Goal: Task Accomplishment & Management: Manage account settings

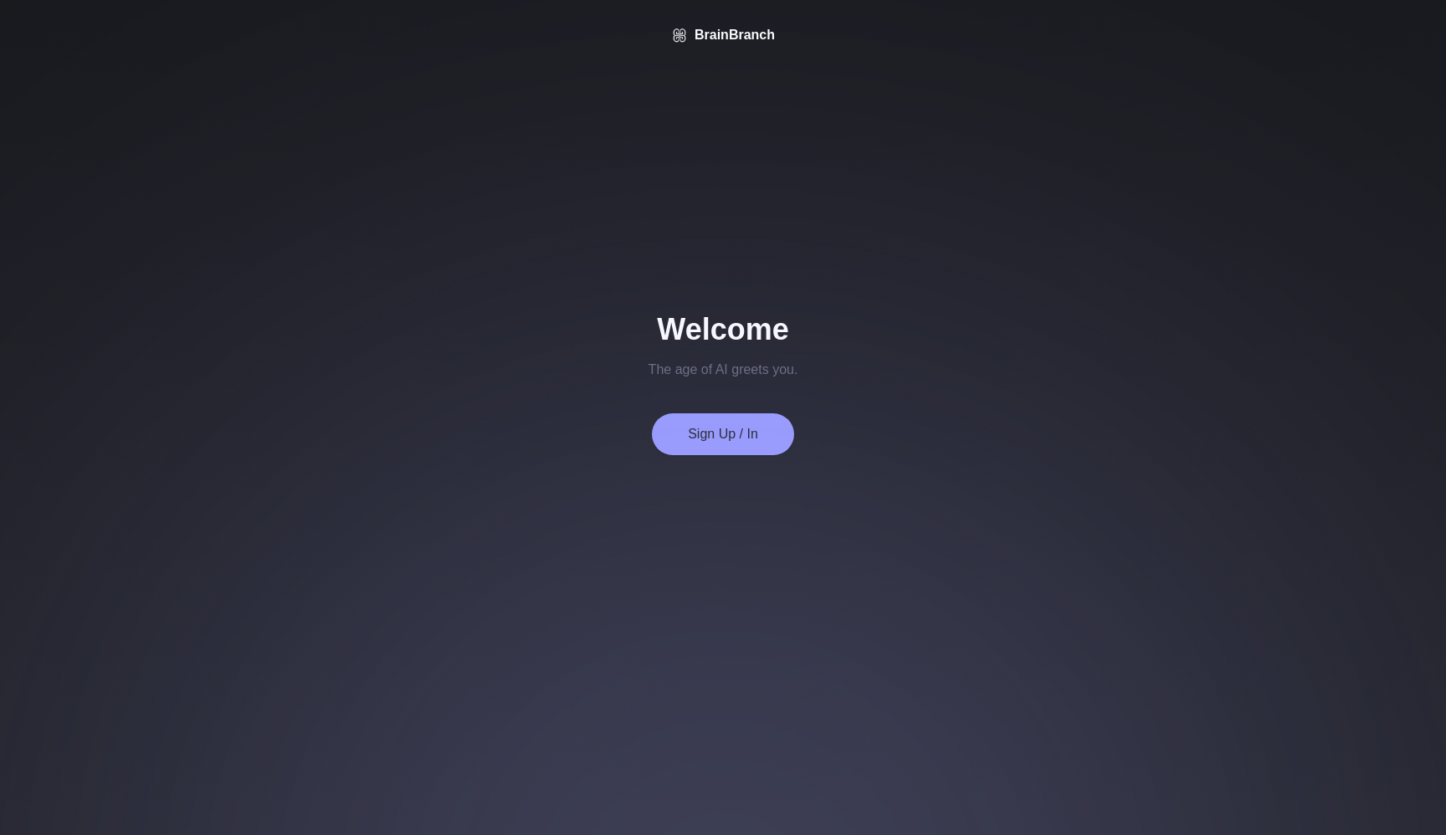
click at [711, 437] on button "Sign Up / In" at bounding box center [723, 434] width 142 height 42
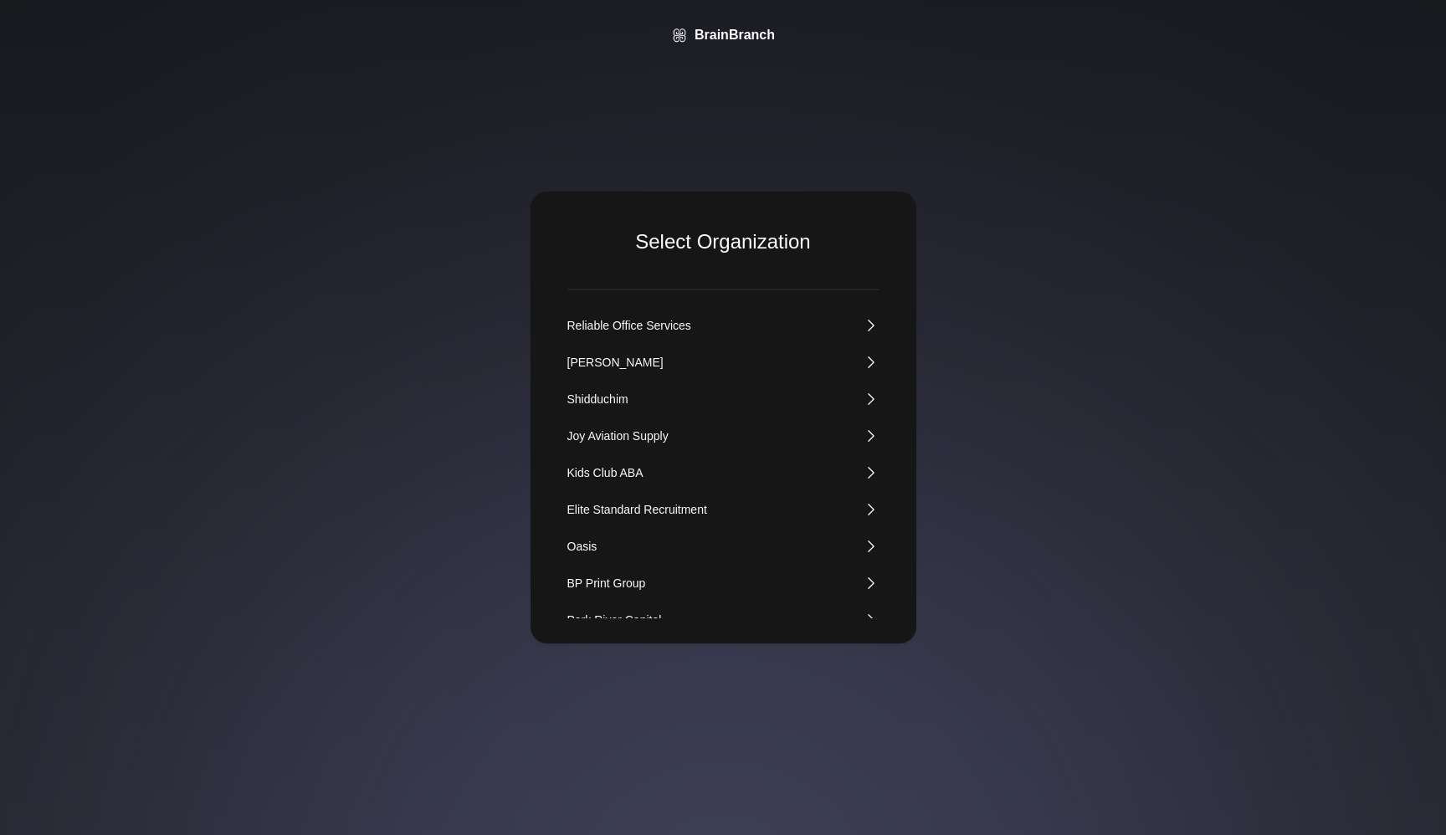
click at [608, 475] on div "Kids Club ABA" at bounding box center [605, 472] width 76 height 17
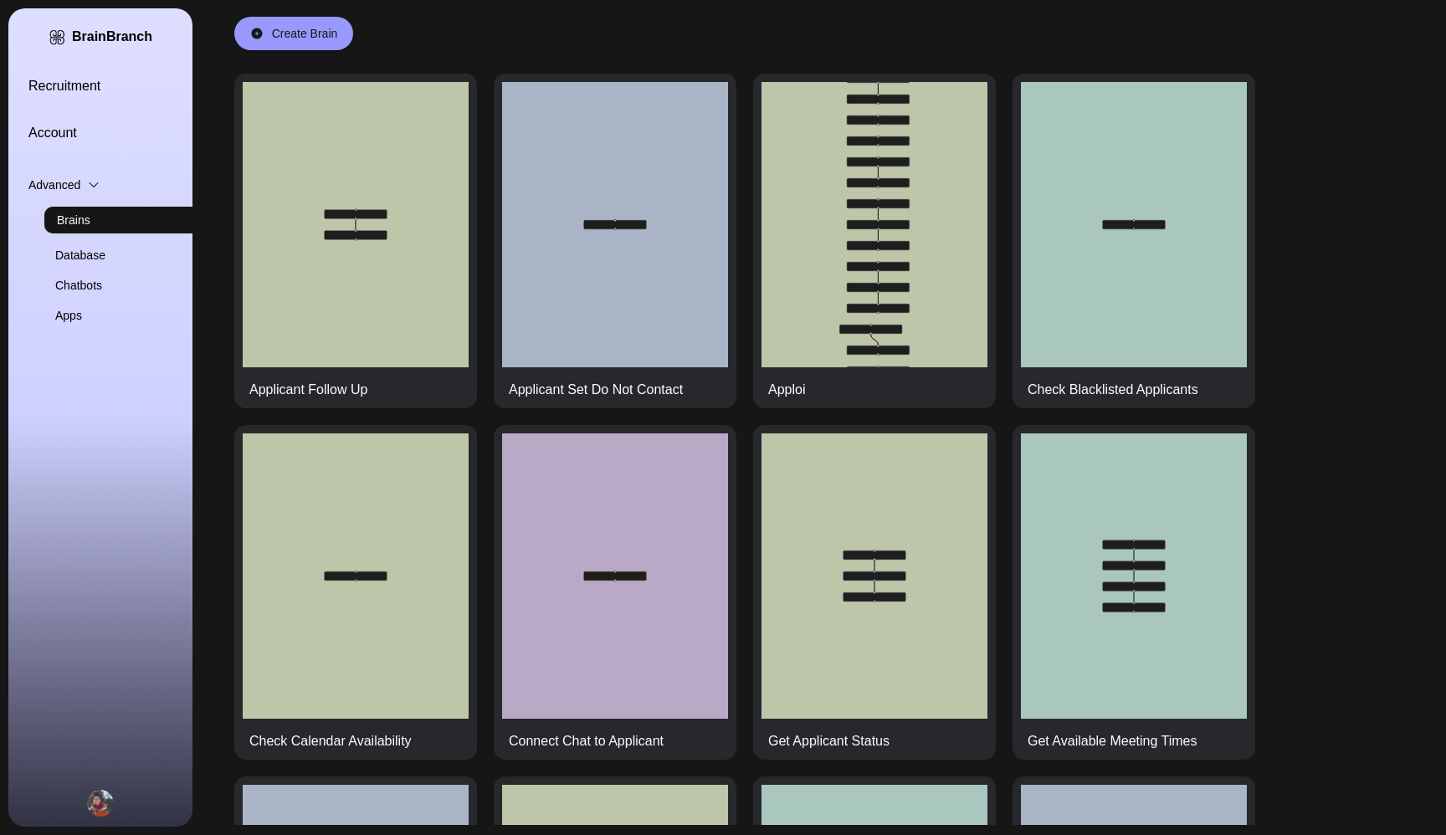
click at [97, 84] on link "Recruitment" at bounding box center [120, 86] width 184 height 20
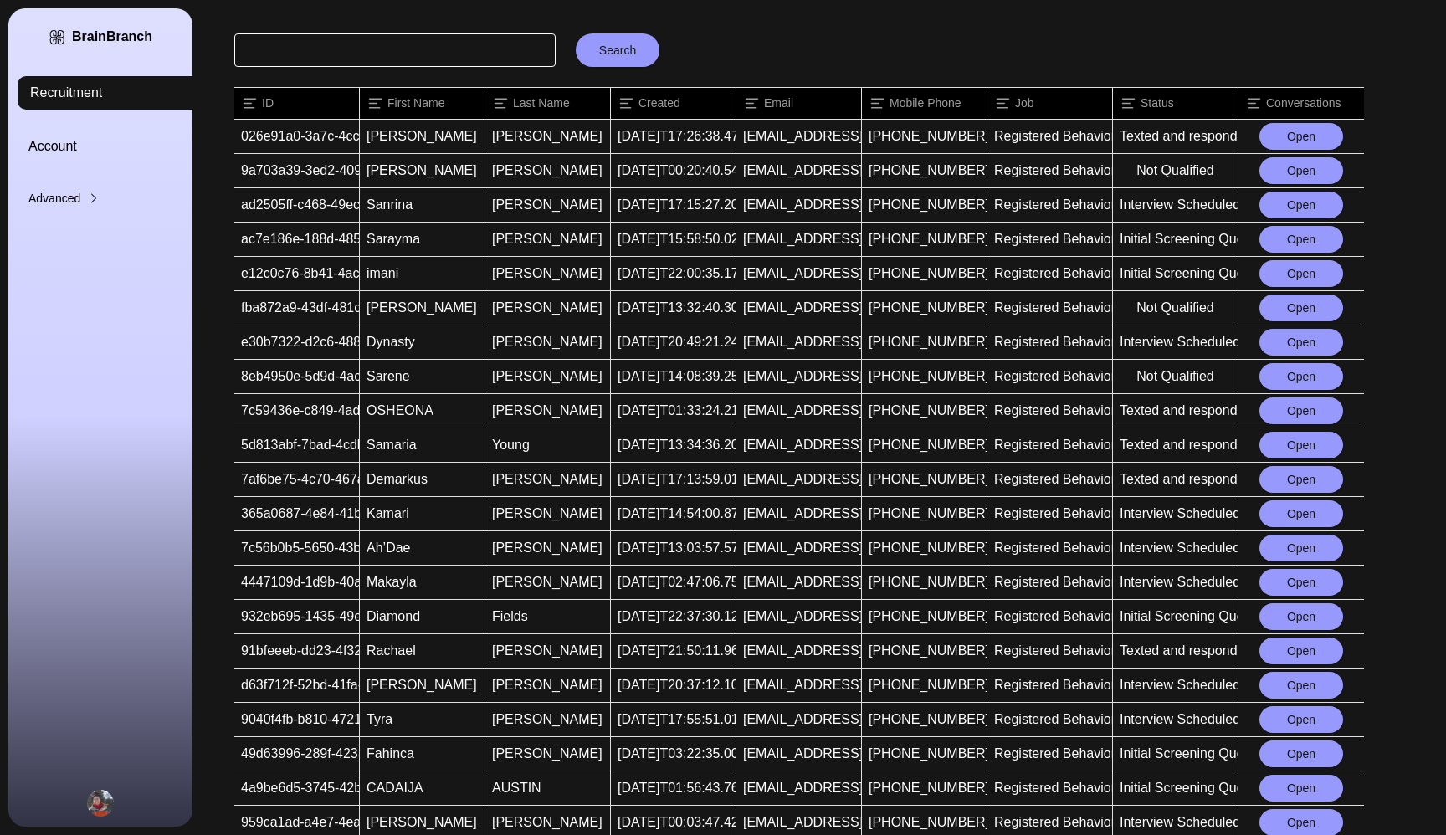
click at [1287, 138] on button "Open" at bounding box center [1302, 136] width 84 height 27
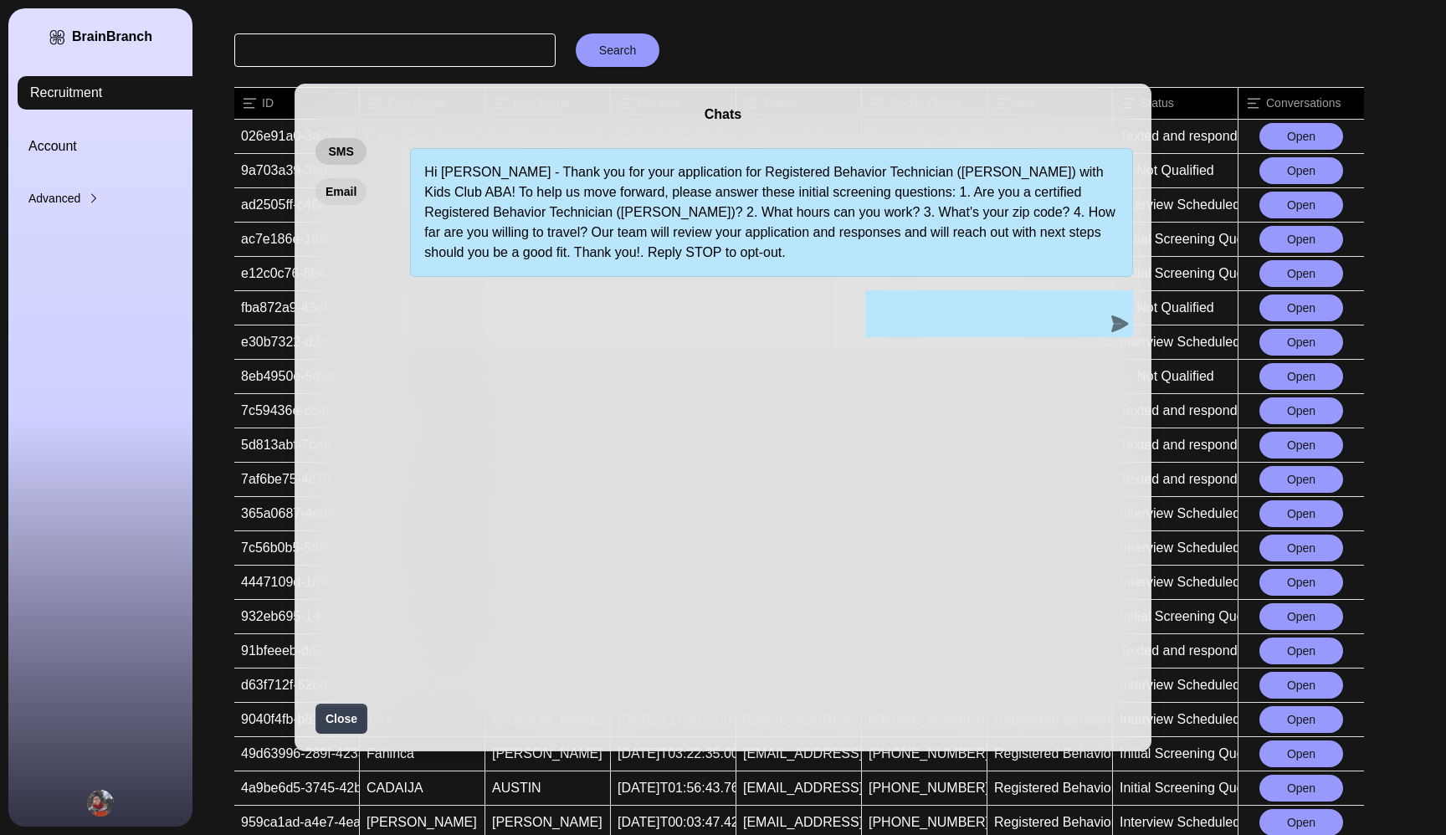
click at [329, 185] on button "Email" at bounding box center [341, 191] width 51 height 27
click at [857, 47] on div "Chats SMS Email Hi [PERSON_NAME] - Thank you for your application for Registere…" at bounding box center [723, 417] width 1446 height 835
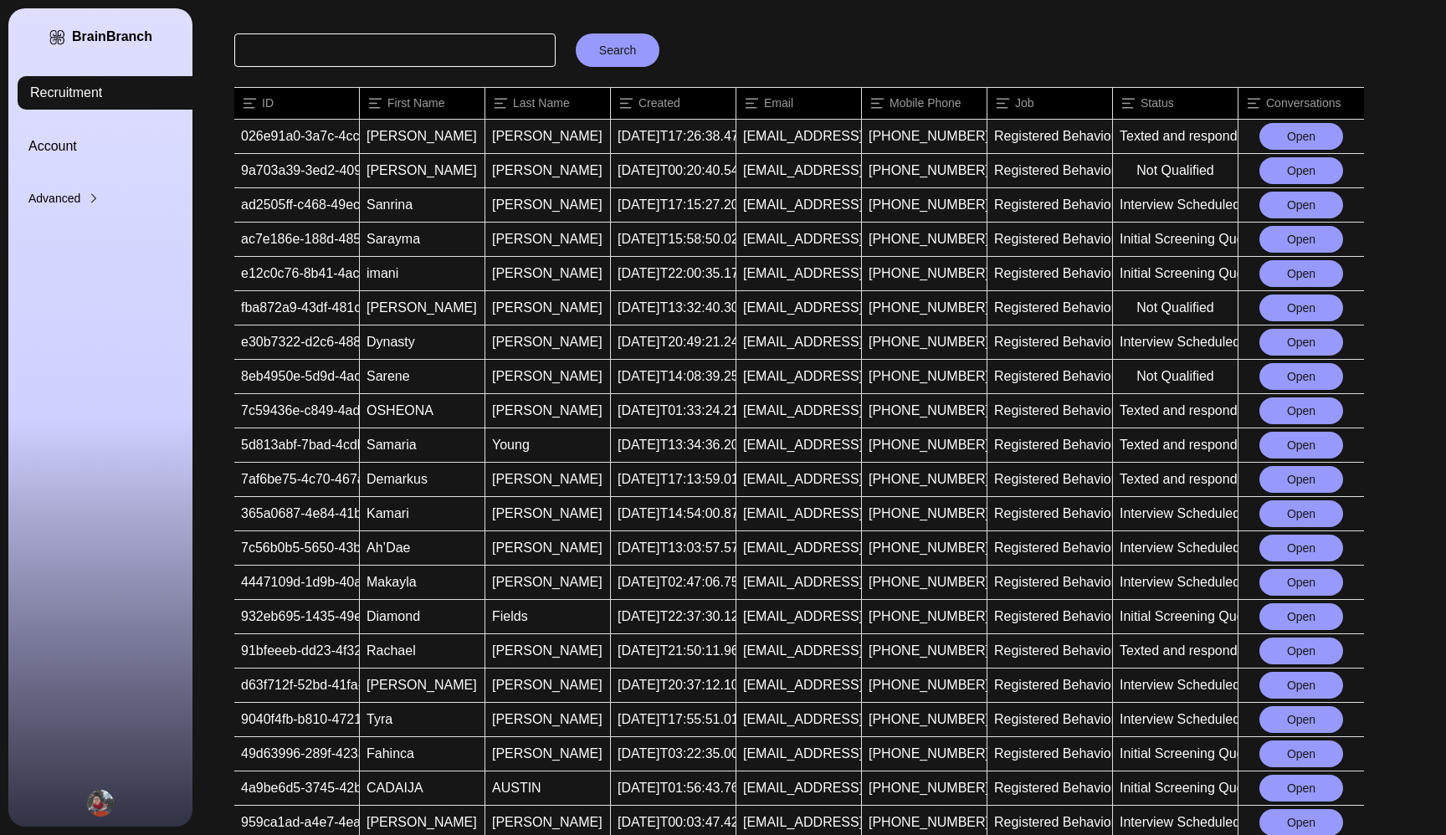
click at [1286, 203] on button "Open" at bounding box center [1302, 205] width 84 height 27
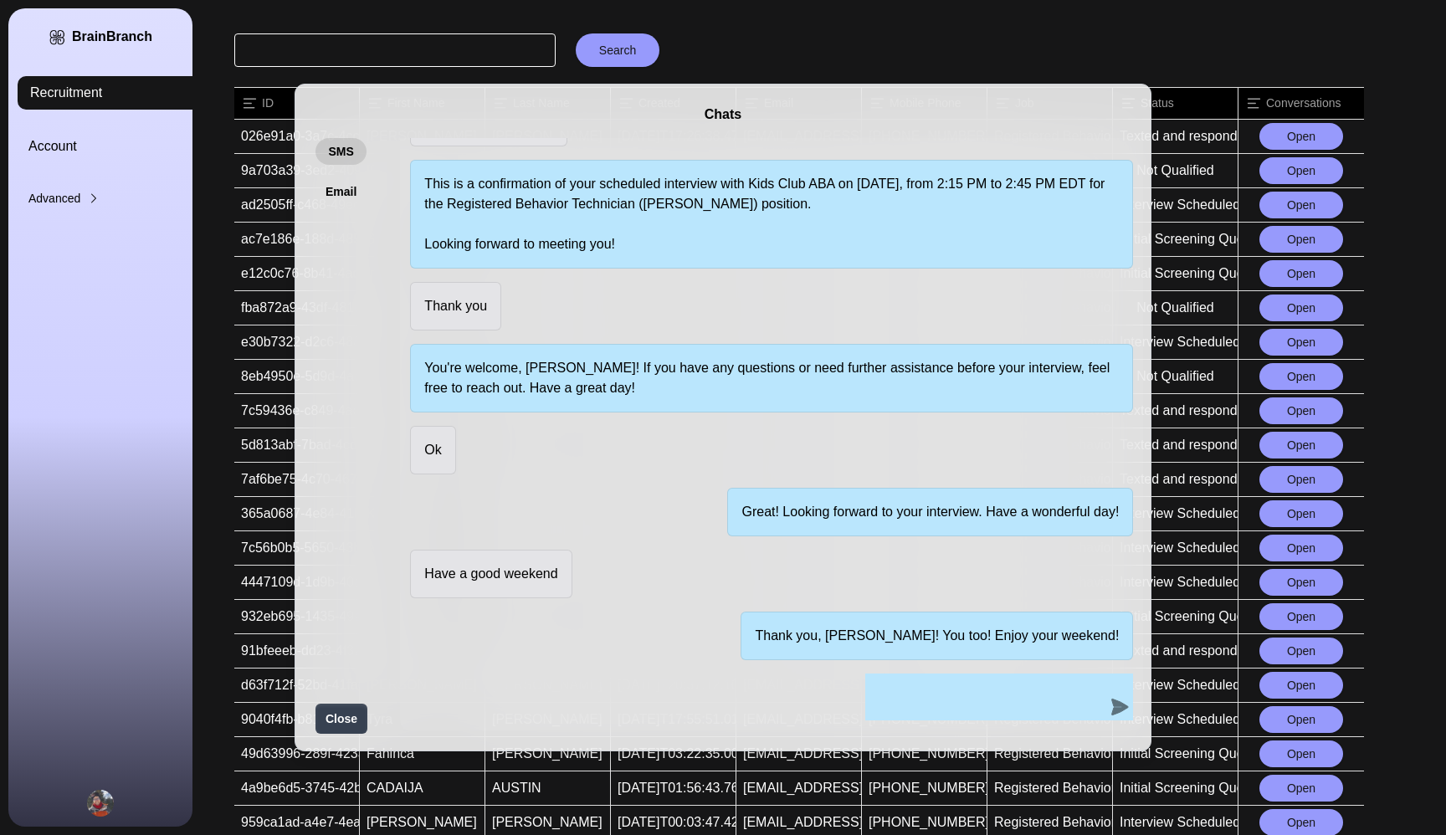
scroll to position [658, 0]
click at [965, 40] on div "Chats SMS Email Hi [PERSON_NAME] - Thank you for your application for Registere…" at bounding box center [723, 417] width 1446 height 835
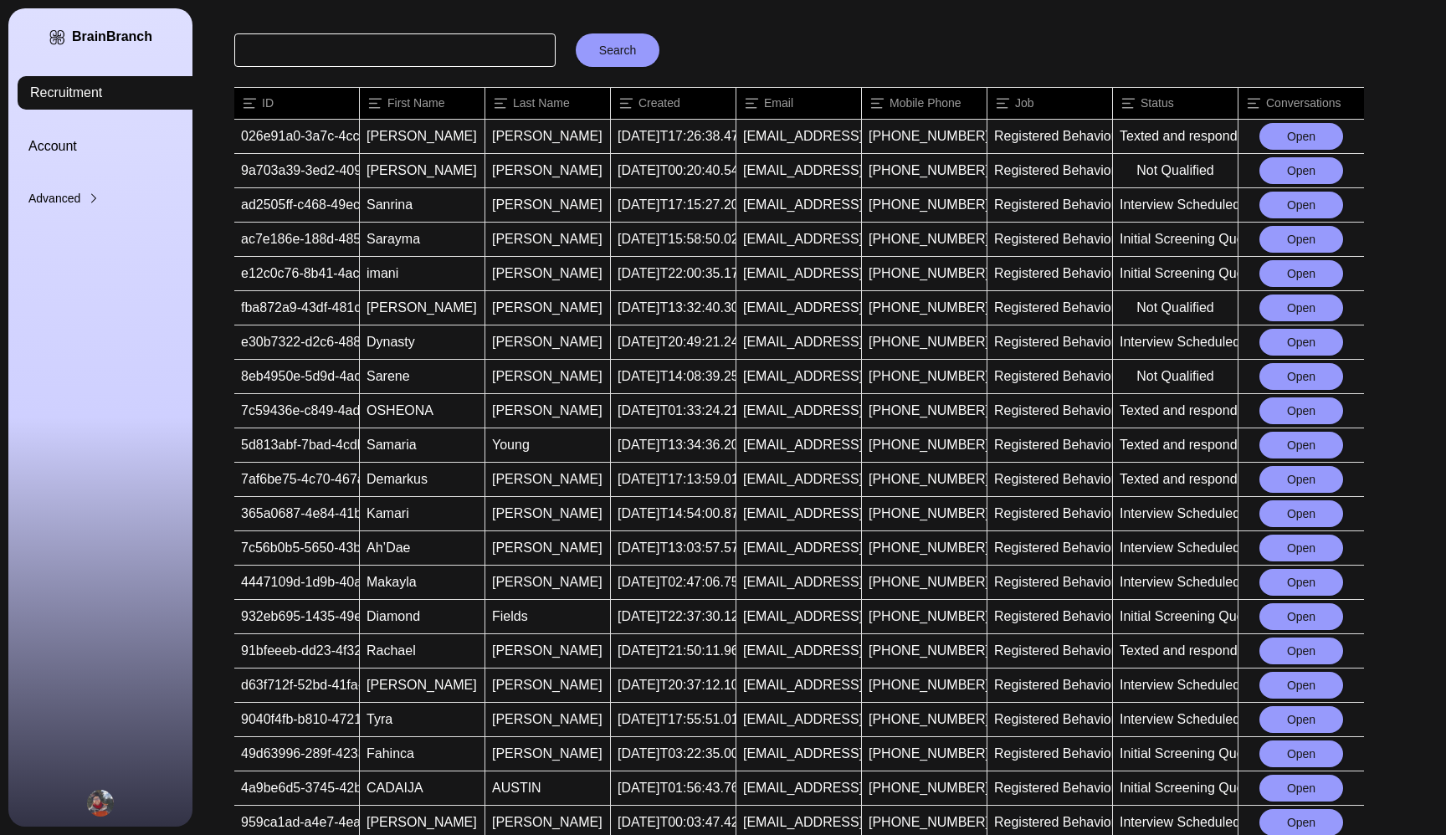
click at [1275, 203] on button "Open" at bounding box center [1302, 205] width 84 height 27
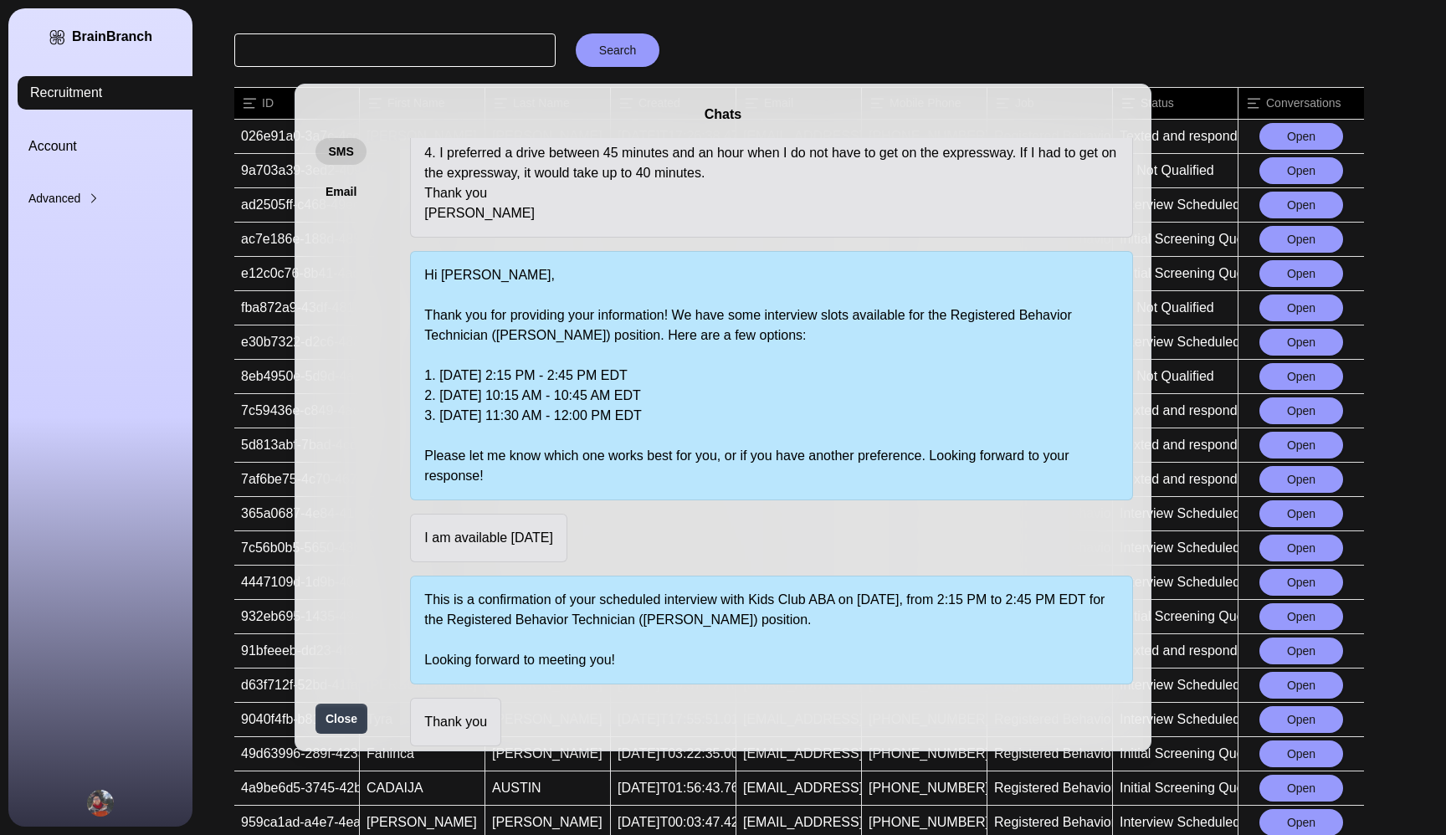
scroll to position [0, 0]
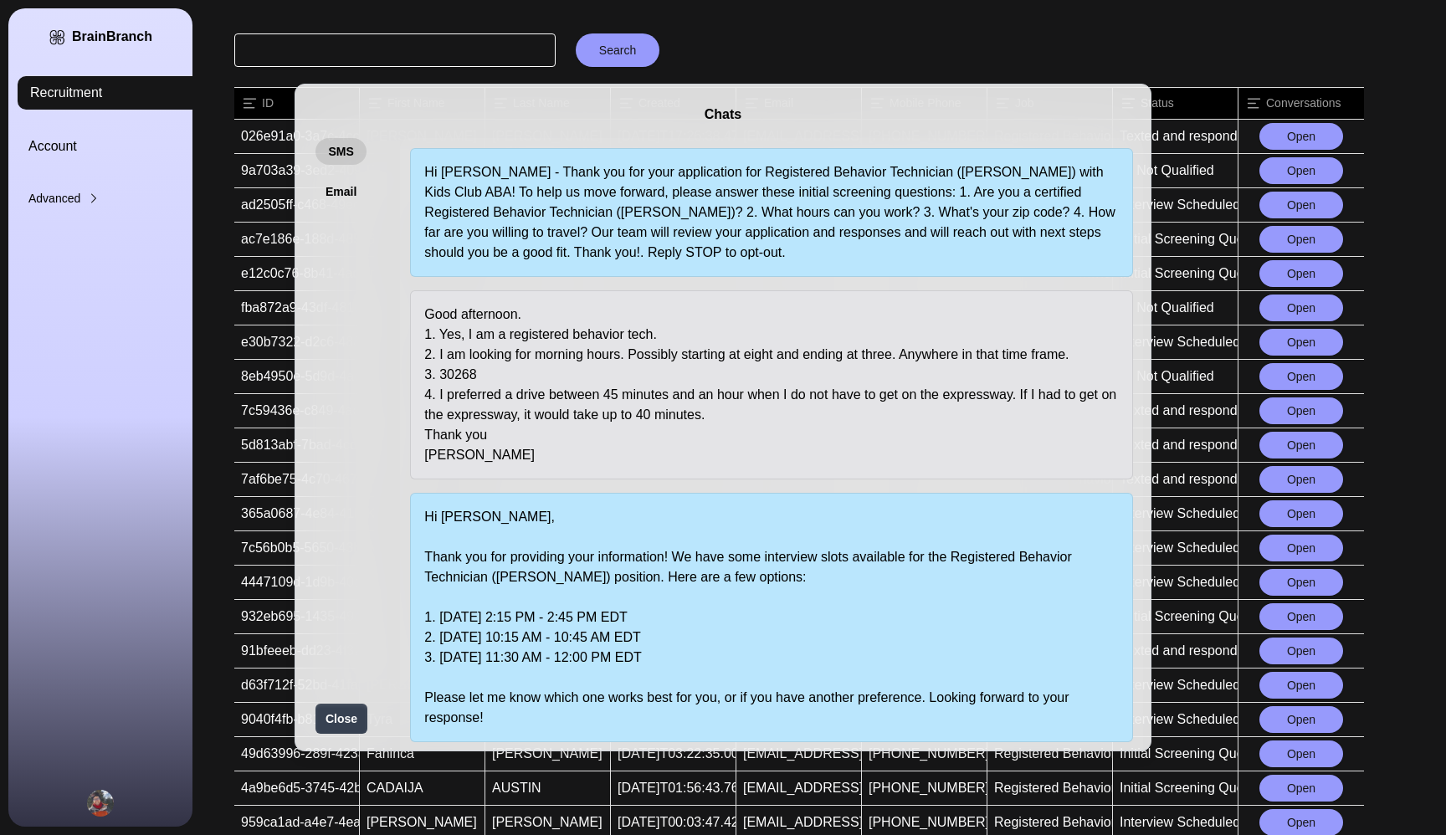
click at [1101, 63] on div "Chats SMS Email Hi [PERSON_NAME] - Thank you for your application for Registere…" at bounding box center [723, 417] width 1446 height 835
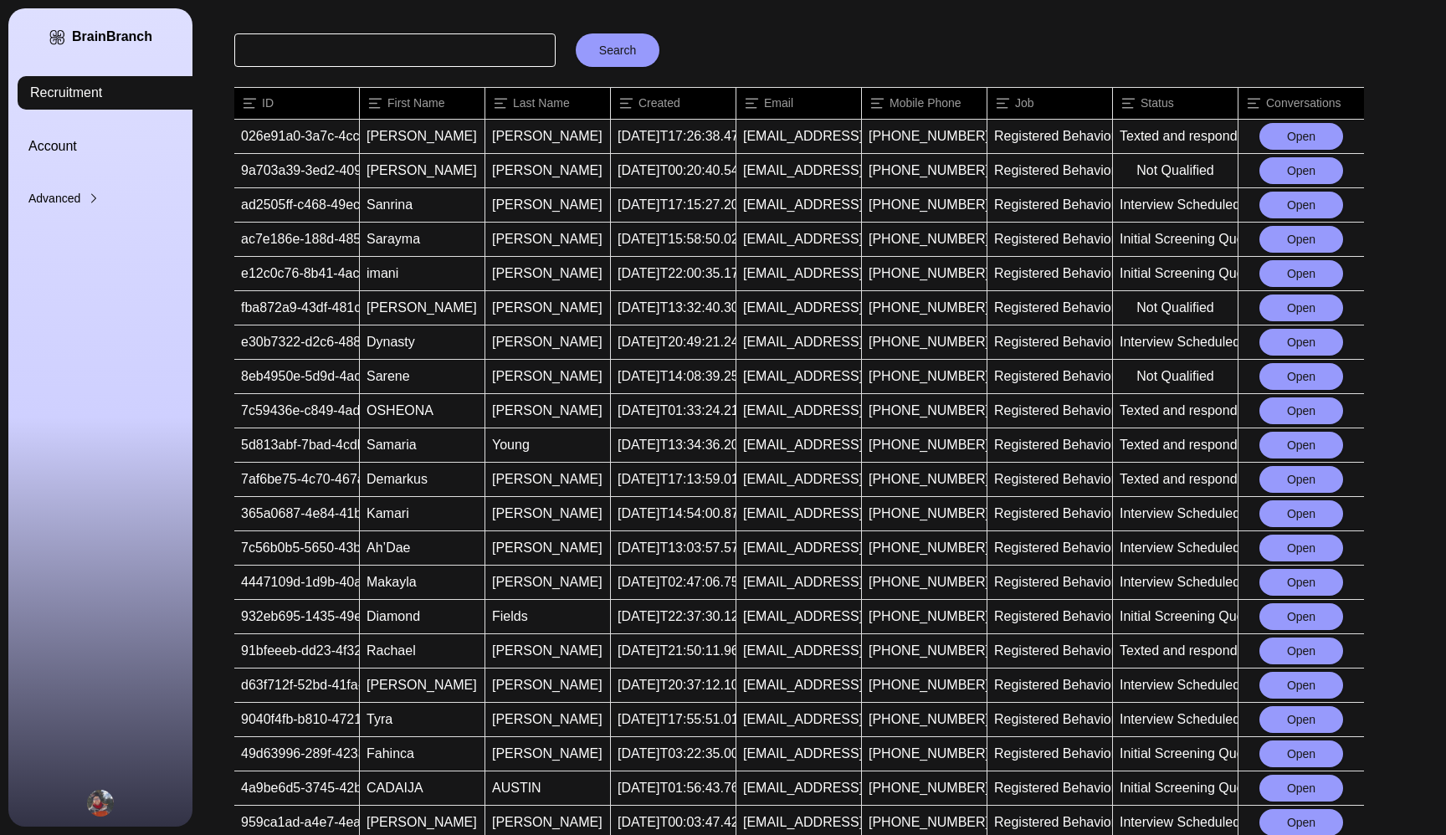
click at [1290, 340] on button "Open" at bounding box center [1302, 342] width 84 height 27
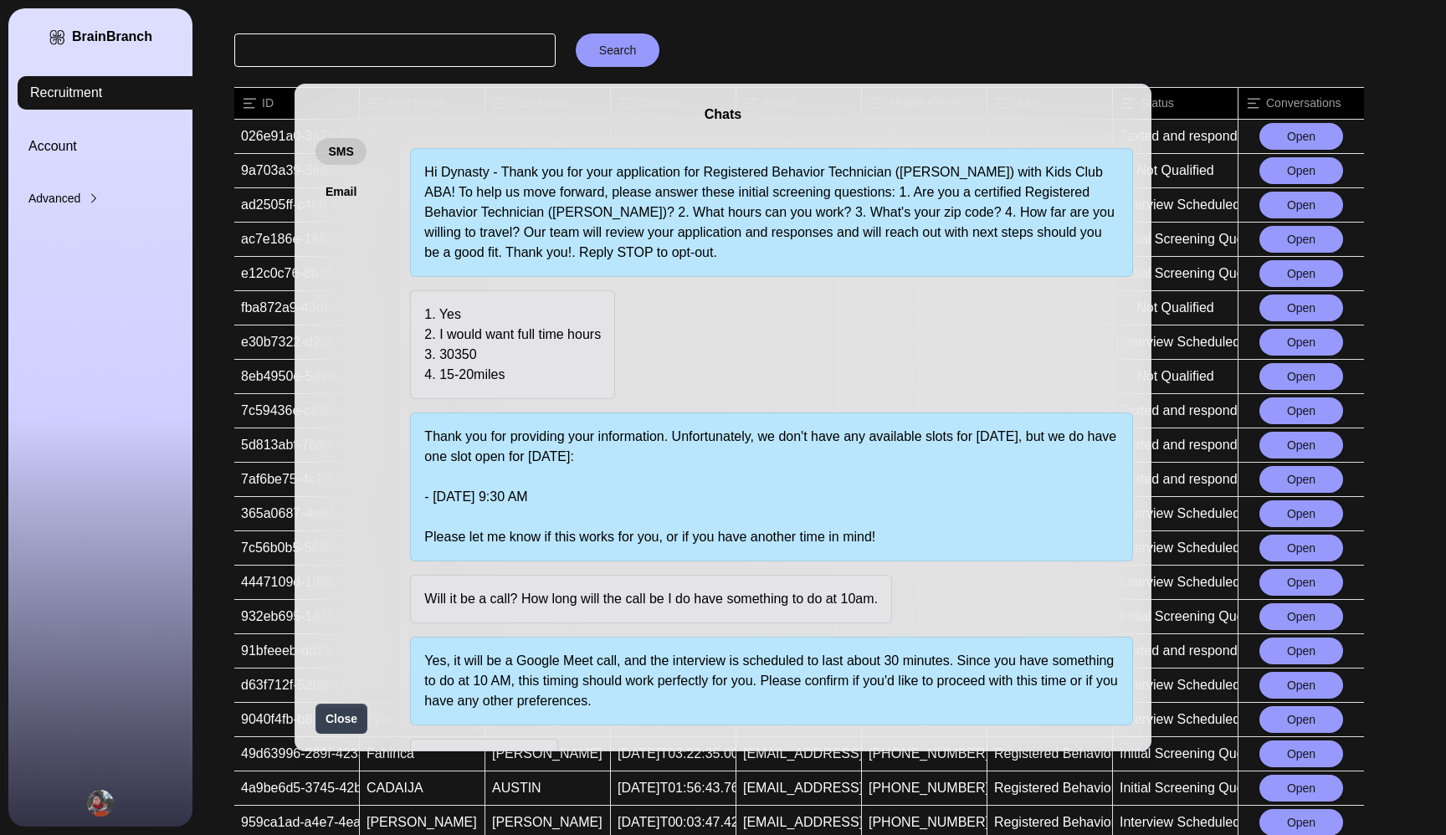
click at [726, 387] on div "Hi Dynasty - Thank you for your application for Registered Behavior Technician …" at bounding box center [771, 723] width 723 height 1150
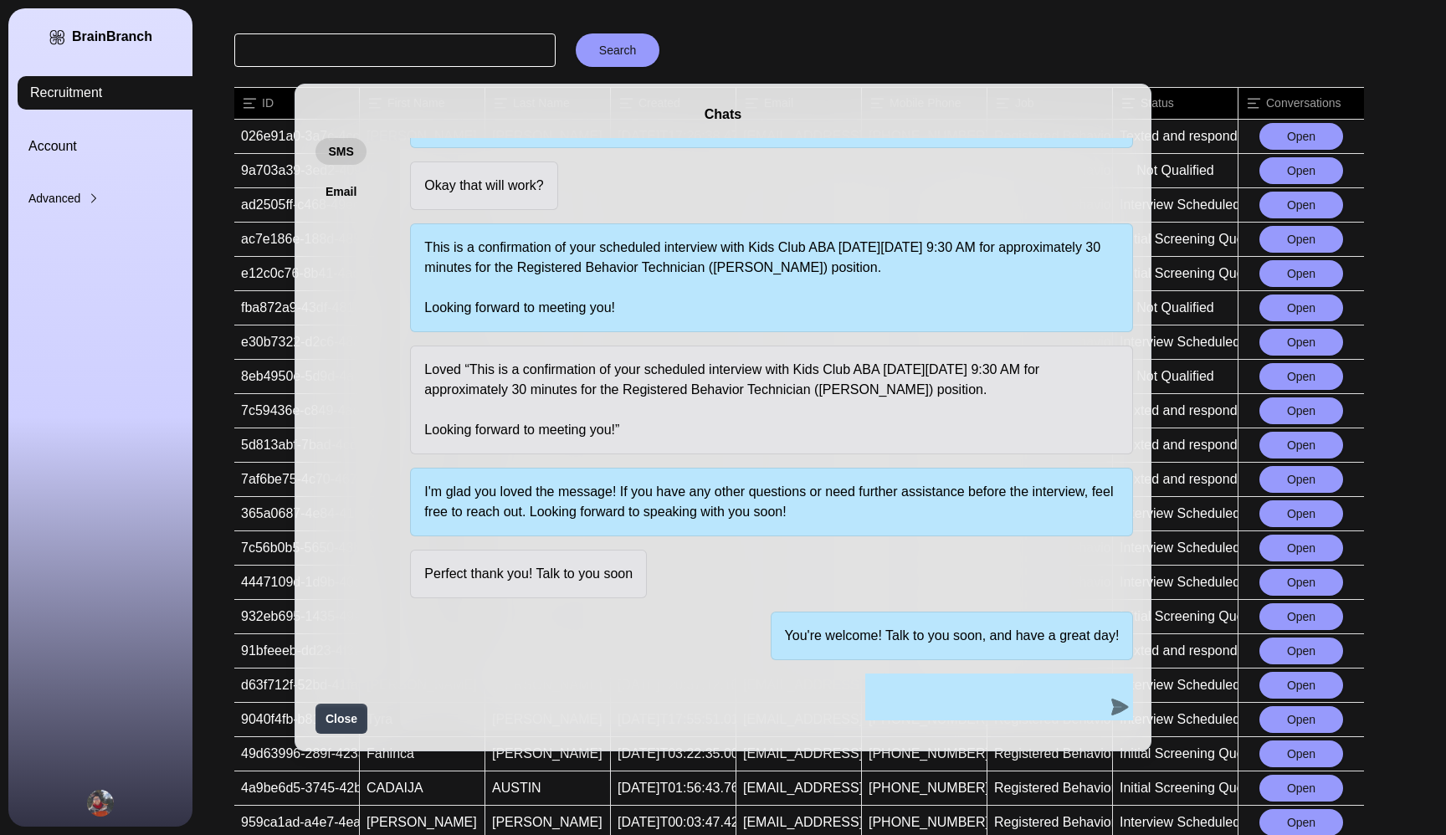
scroll to position [577, 0]
click at [846, 61] on div "Chats SMS Email Hi Dynasty - Thank you for your application for Registered Beha…" at bounding box center [723, 417] width 1446 height 835
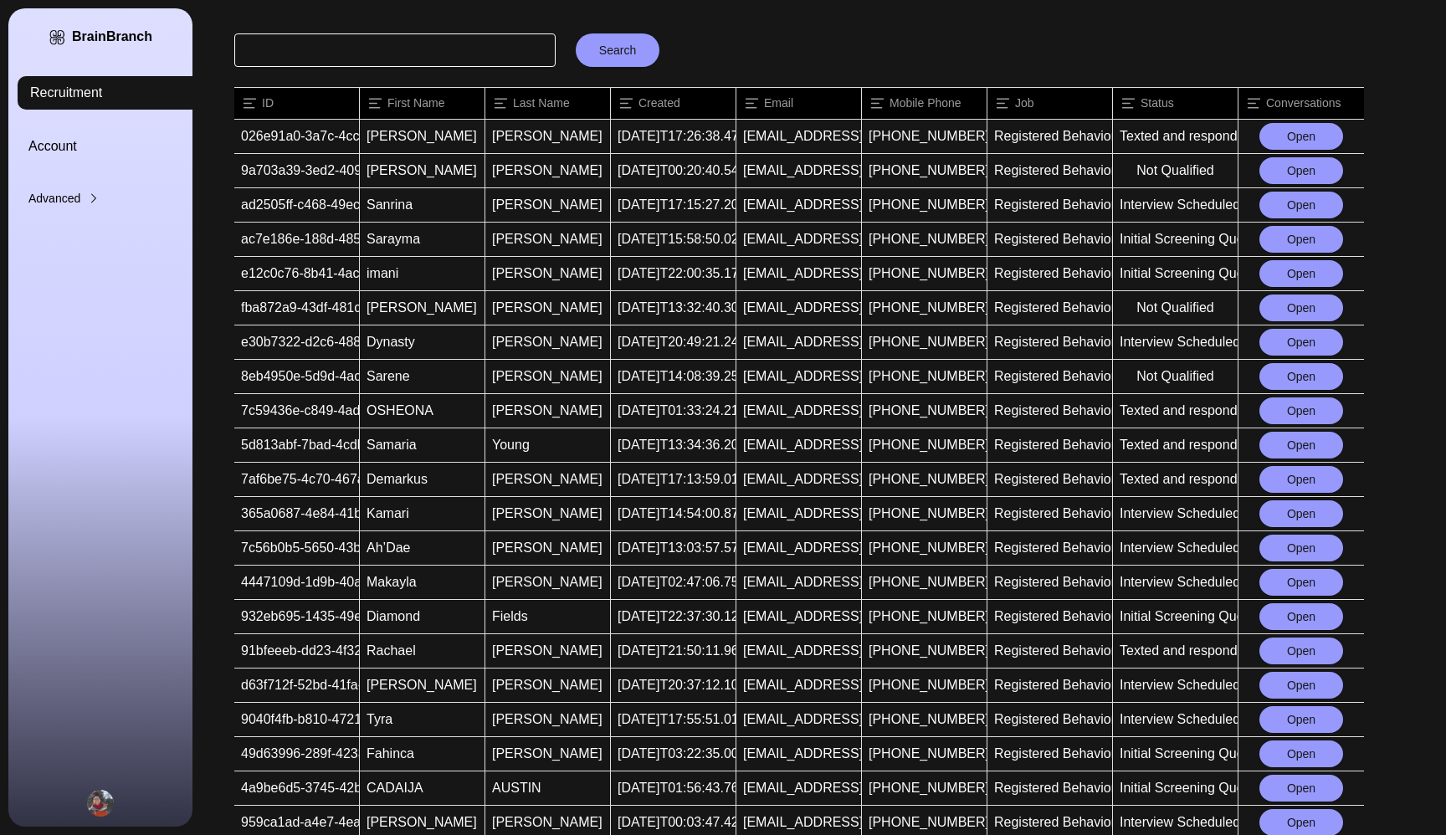
click at [1283, 511] on button "Open" at bounding box center [1302, 513] width 84 height 27
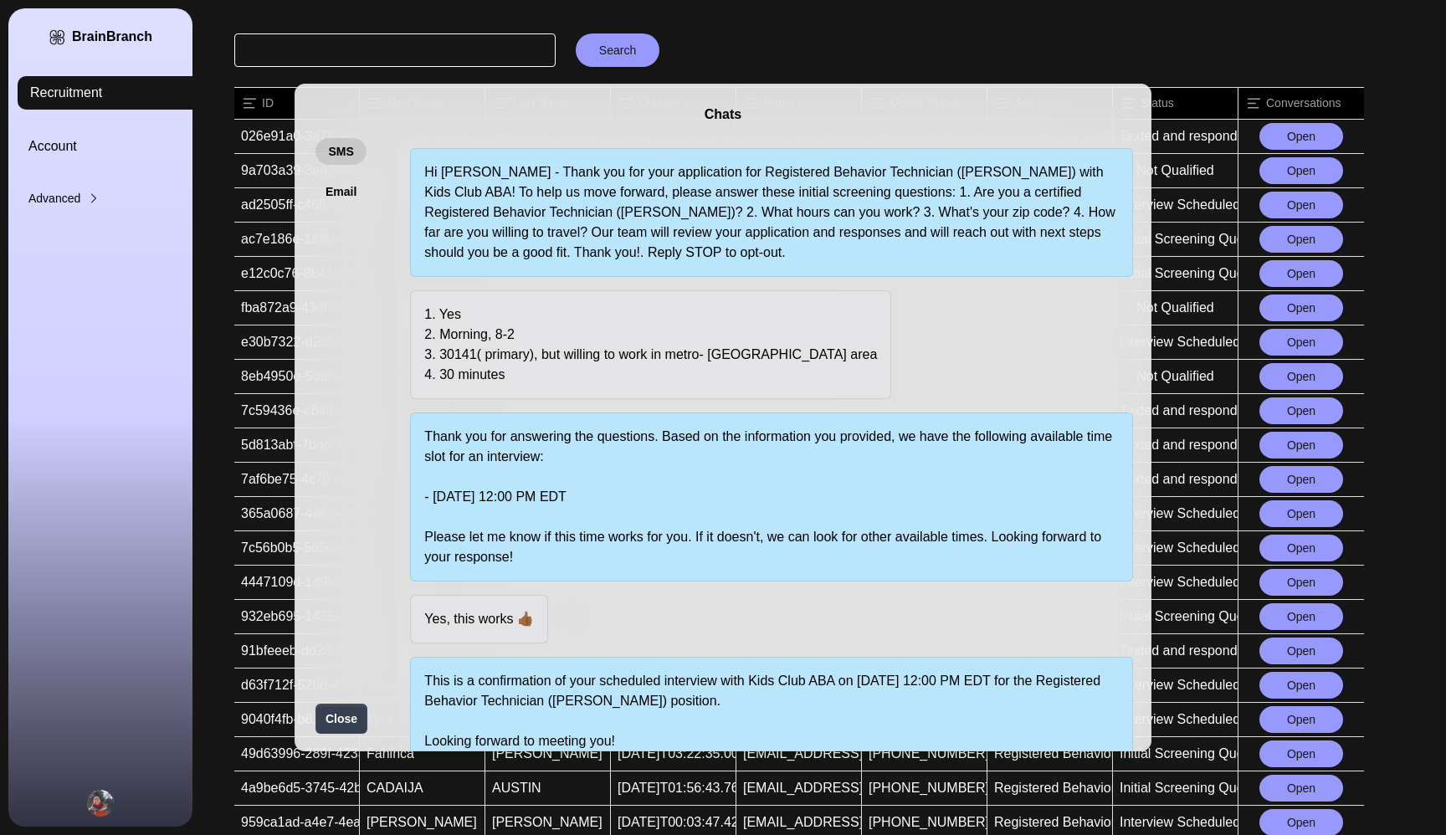
scroll to position [0, 0]
click at [657, 483] on div "Thank you for answering the questions. Based on the information you provided, w…" at bounding box center [771, 497] width 723 height 169
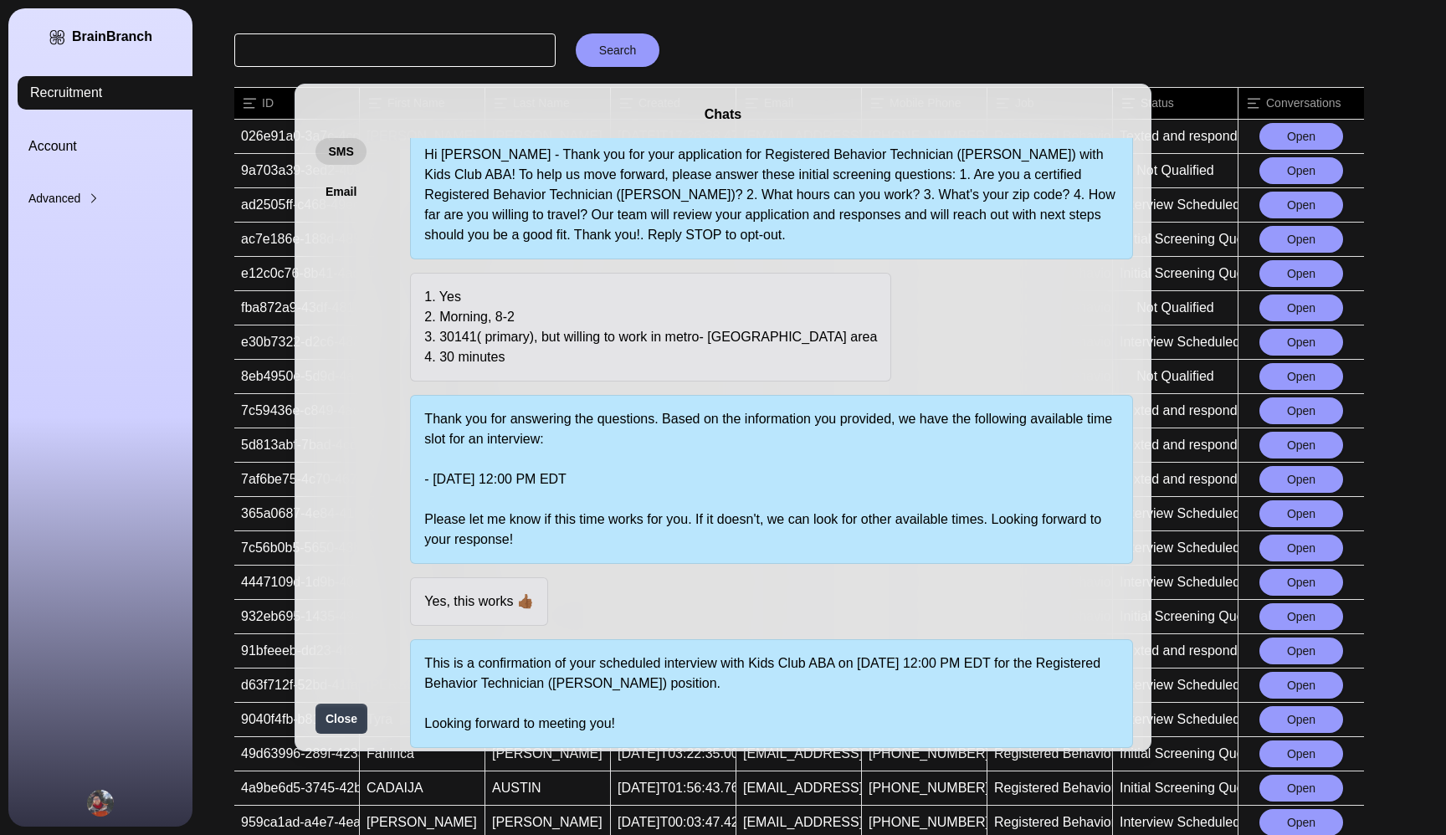
scroll to position [16, 0]
click at [1278, 39] on div "Chats SMS Email Hi [PERSON_NAME] - Thank you for your application for Registere…" at bounding box center [723, 417] width 1446 height 835
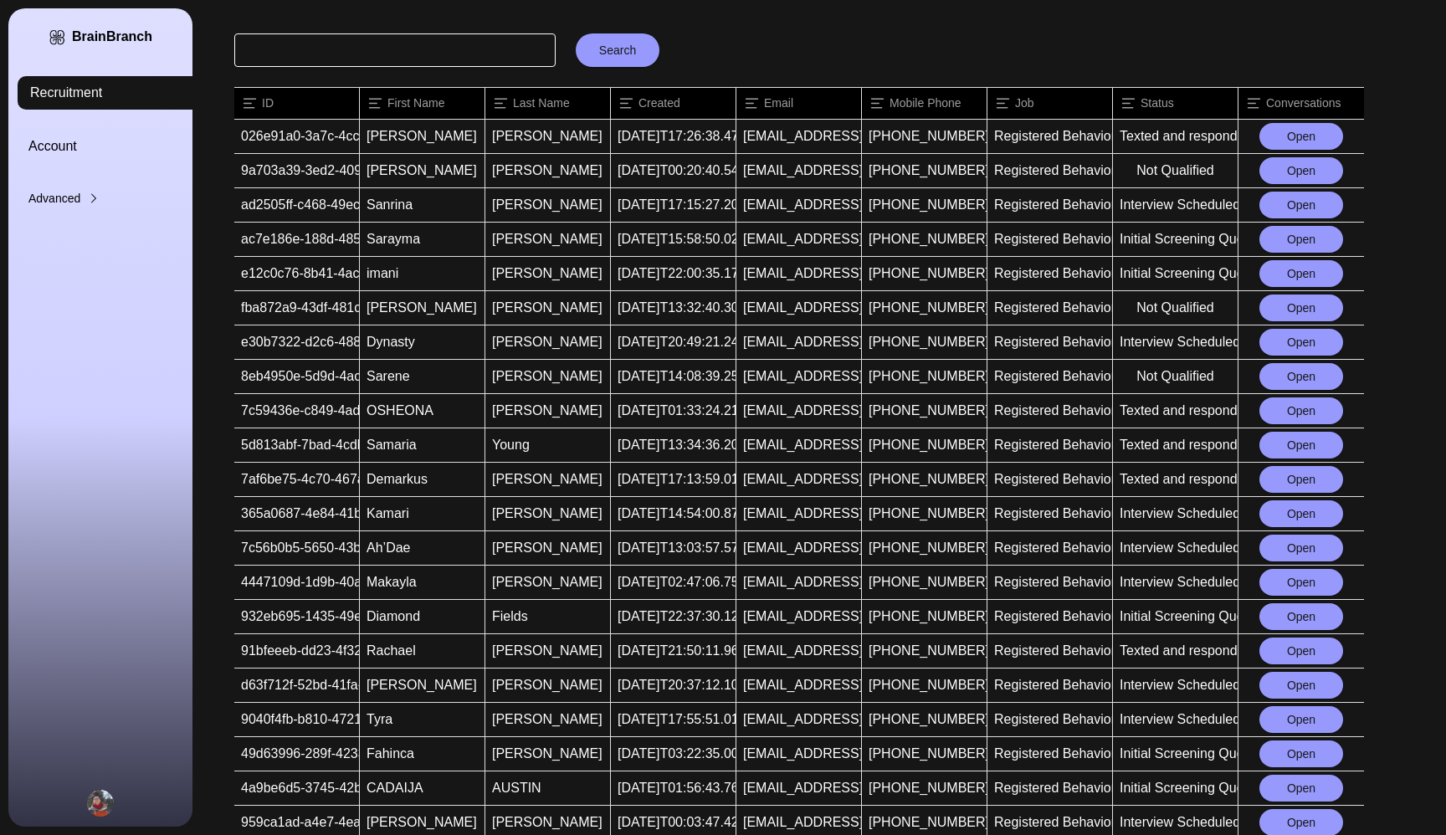
click at [1286, 483] on button "Open" at bounding box center [1302, 479] width 84 height 27
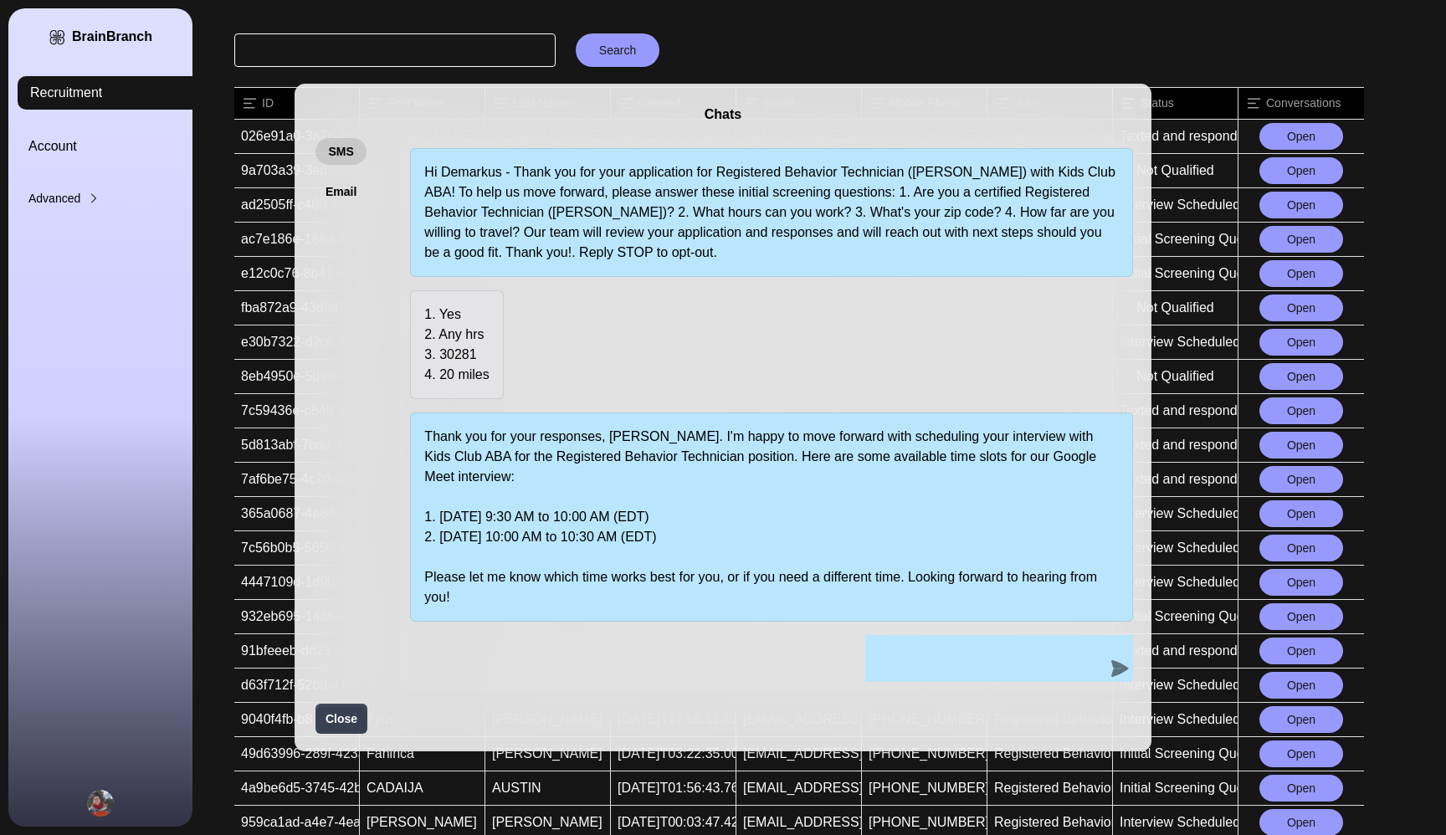
click at [1295, 54] on div "Chats SMS Email Hi Demarkus - Thank you for your application for Registered Beh…" at bounding box center [723, 417] width 1446 height 835
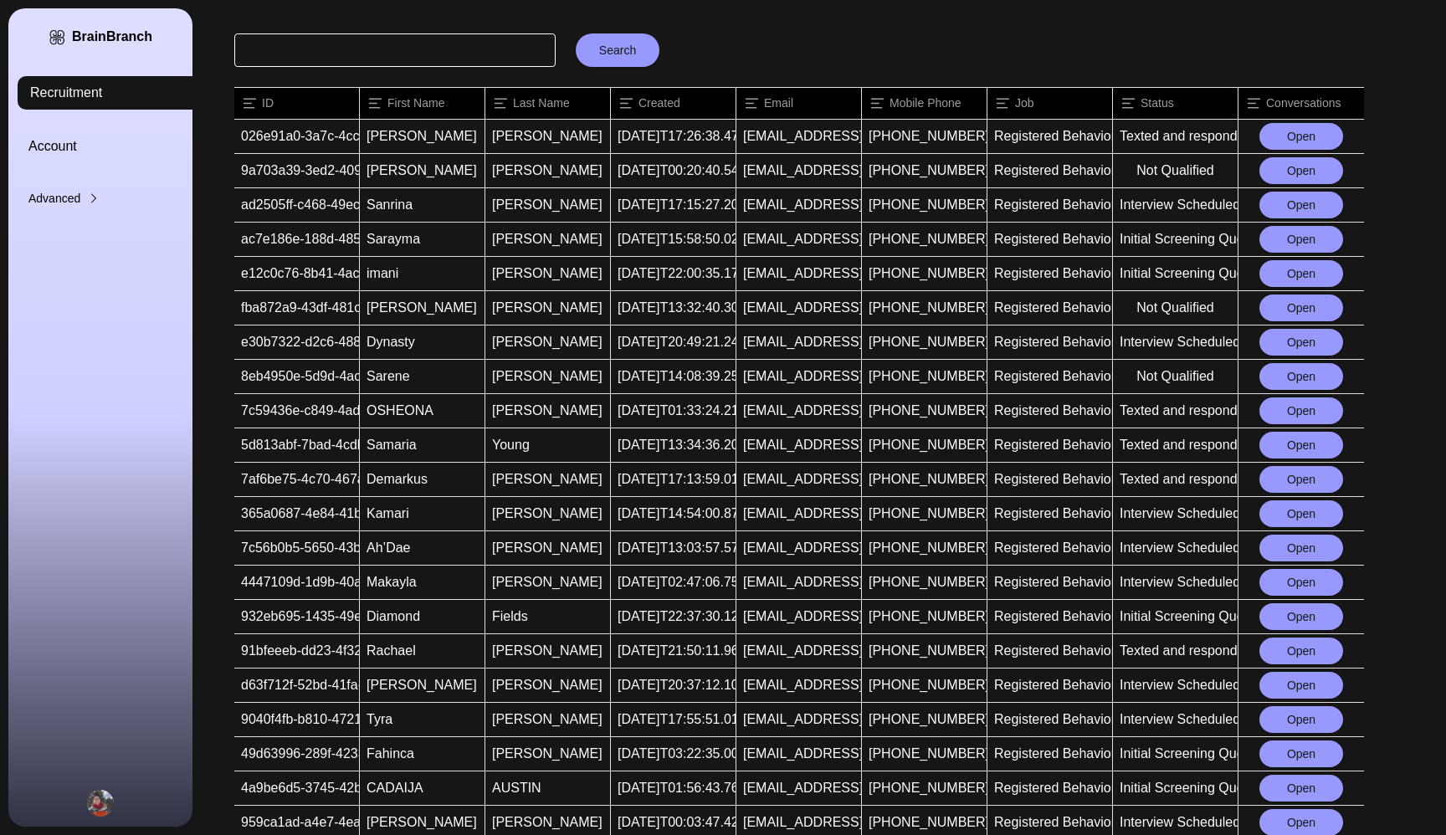
click at [1292, 689] on button "Open" at bounding box center [1302, 685] width 84 height 27
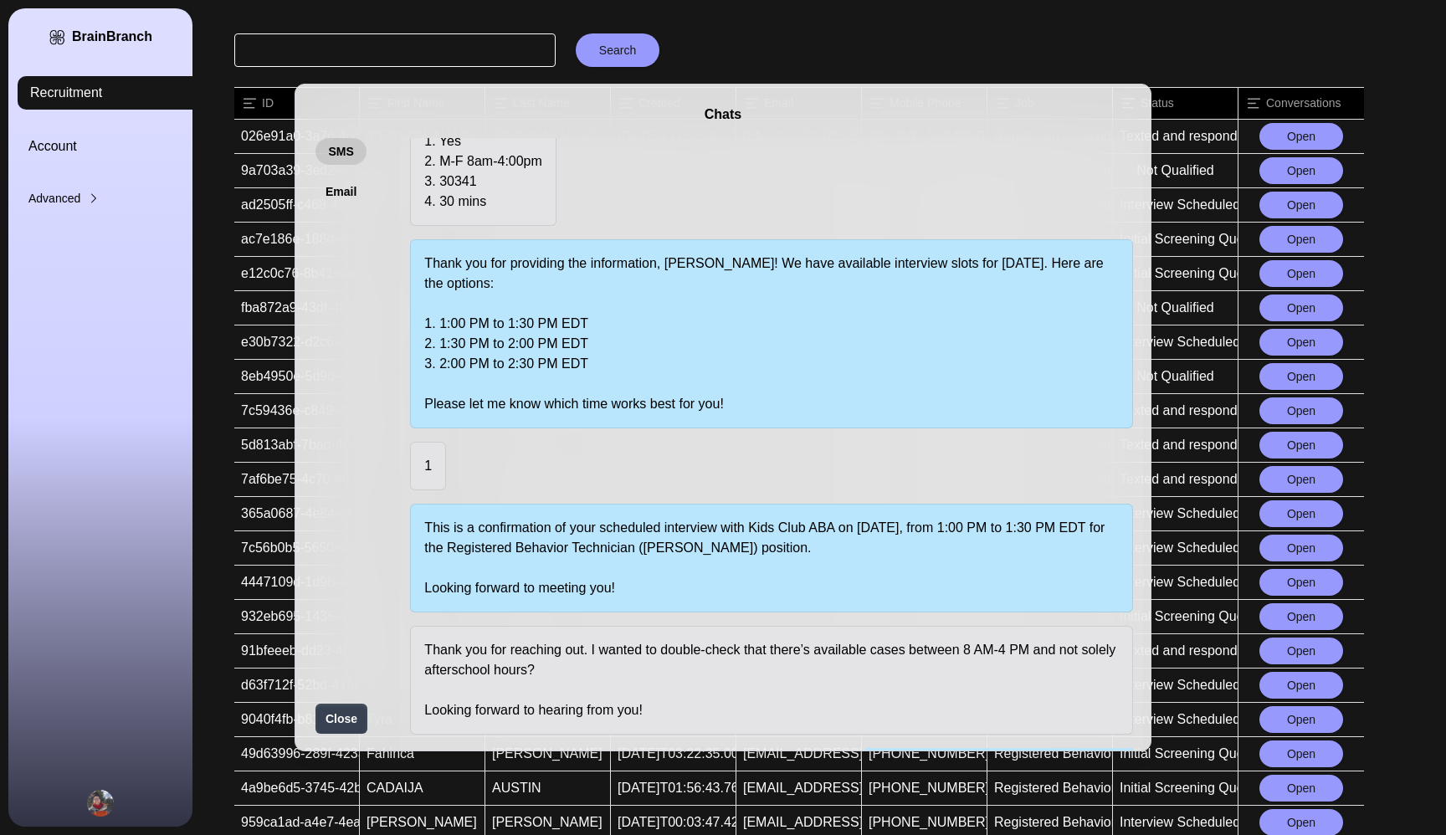
scroll to position [172, 0]
click at [998, 52] on div "Chats SMS Email Hi [PERSON_NAME] - Thank you for your application for Registere…" at bounding box center [723, 417] width 1446 height 835
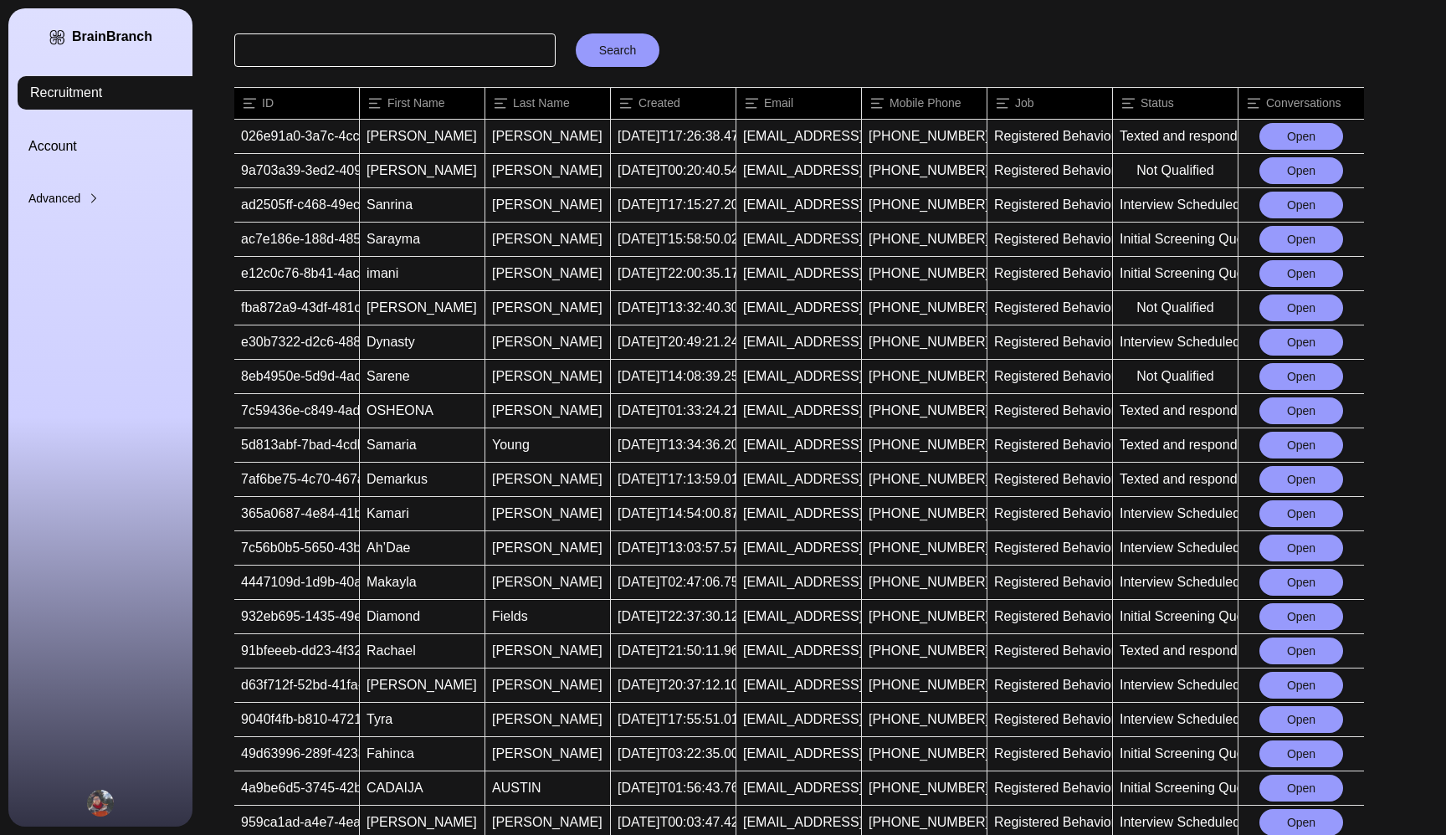
click at [1278, 716] on button "Open" at bounding box center [1302, 719] width 84 height 27
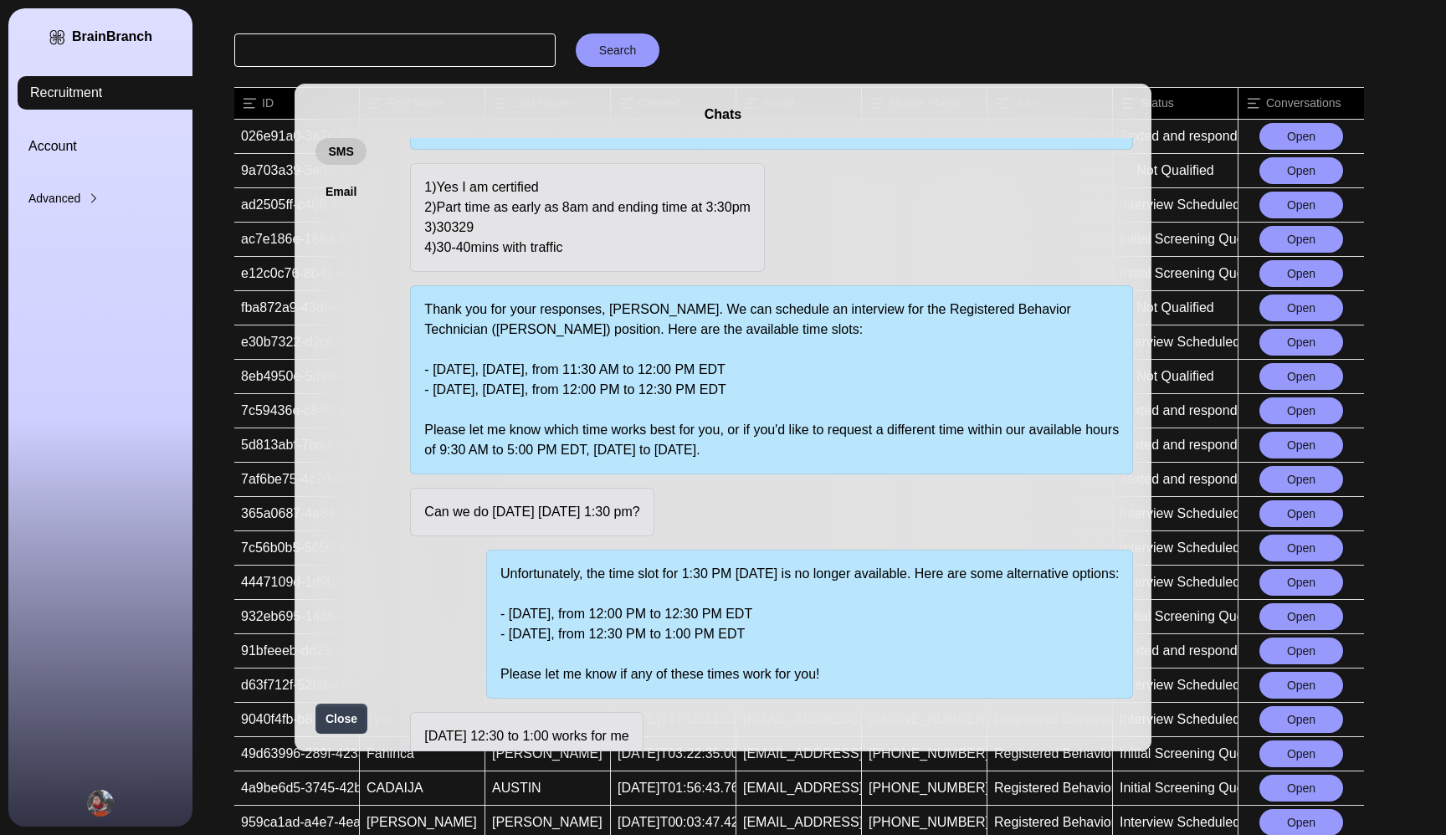
scroll to position [128, 0]
click at [1062, 53] on div "Chats SMS Email Hi Tyra - Thank you for your application for Registered Behavio…" at bounding box center [723, 417] width 1446 height 835
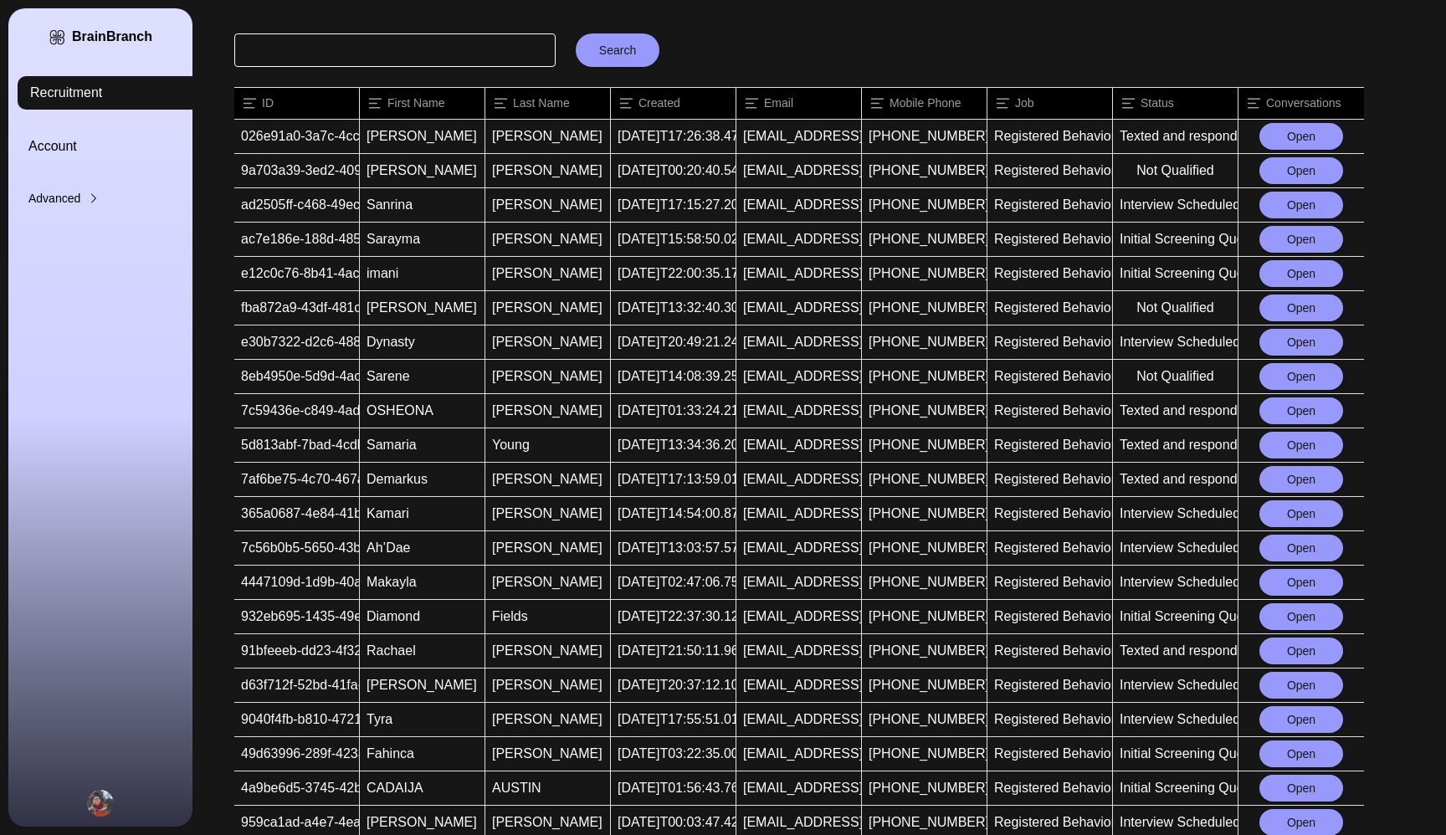
click at [1294, 715] on button "Open" at bounding box center [1302, 719] width 84 height 27
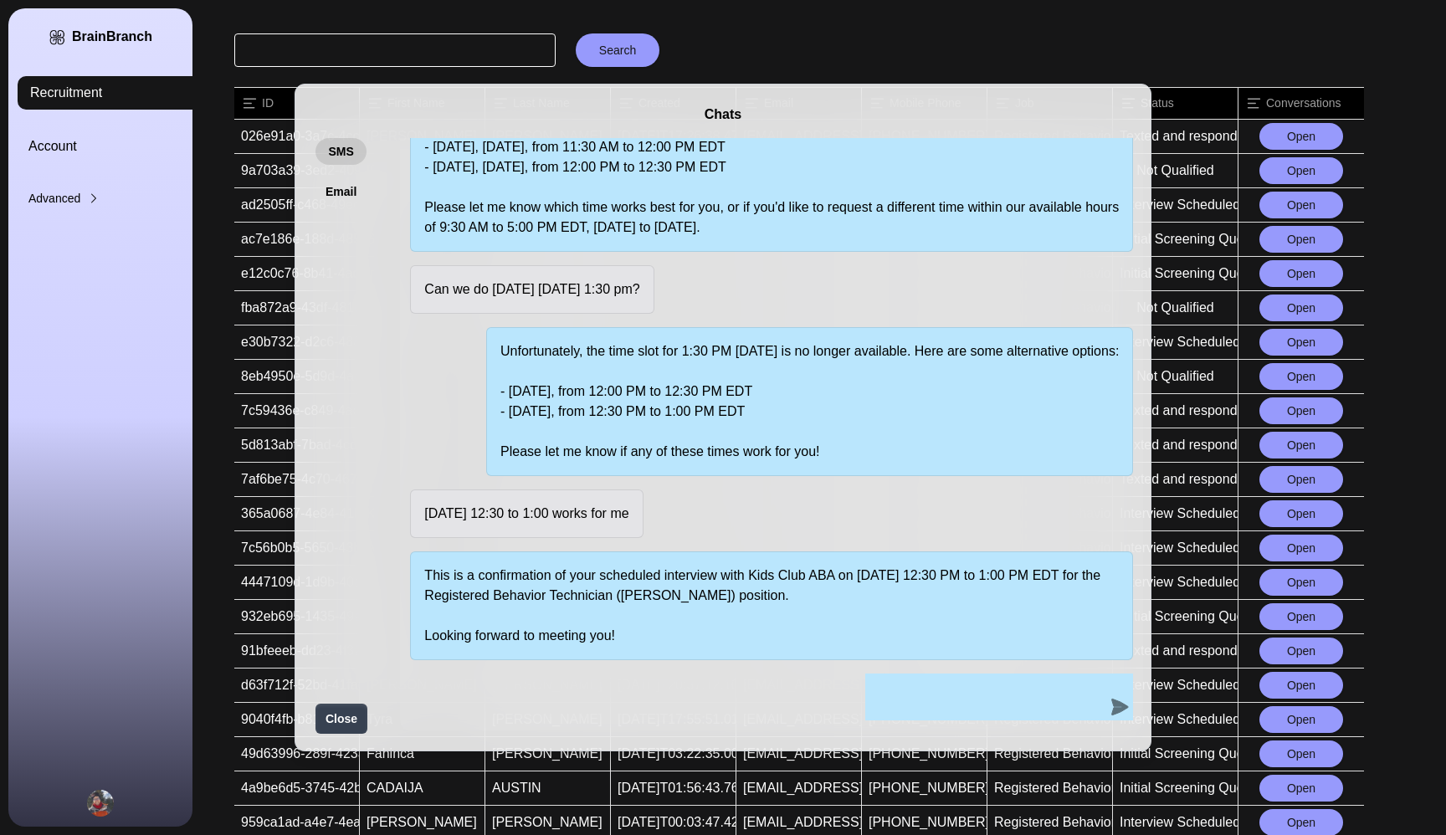
scroll to position [370, 0]
click at [1159, 57] on div "Chats SMS Email Hi Tyra - Thank you for your application for Registered Behavio…" at bounding box center [723, 417] width 1446 height 835
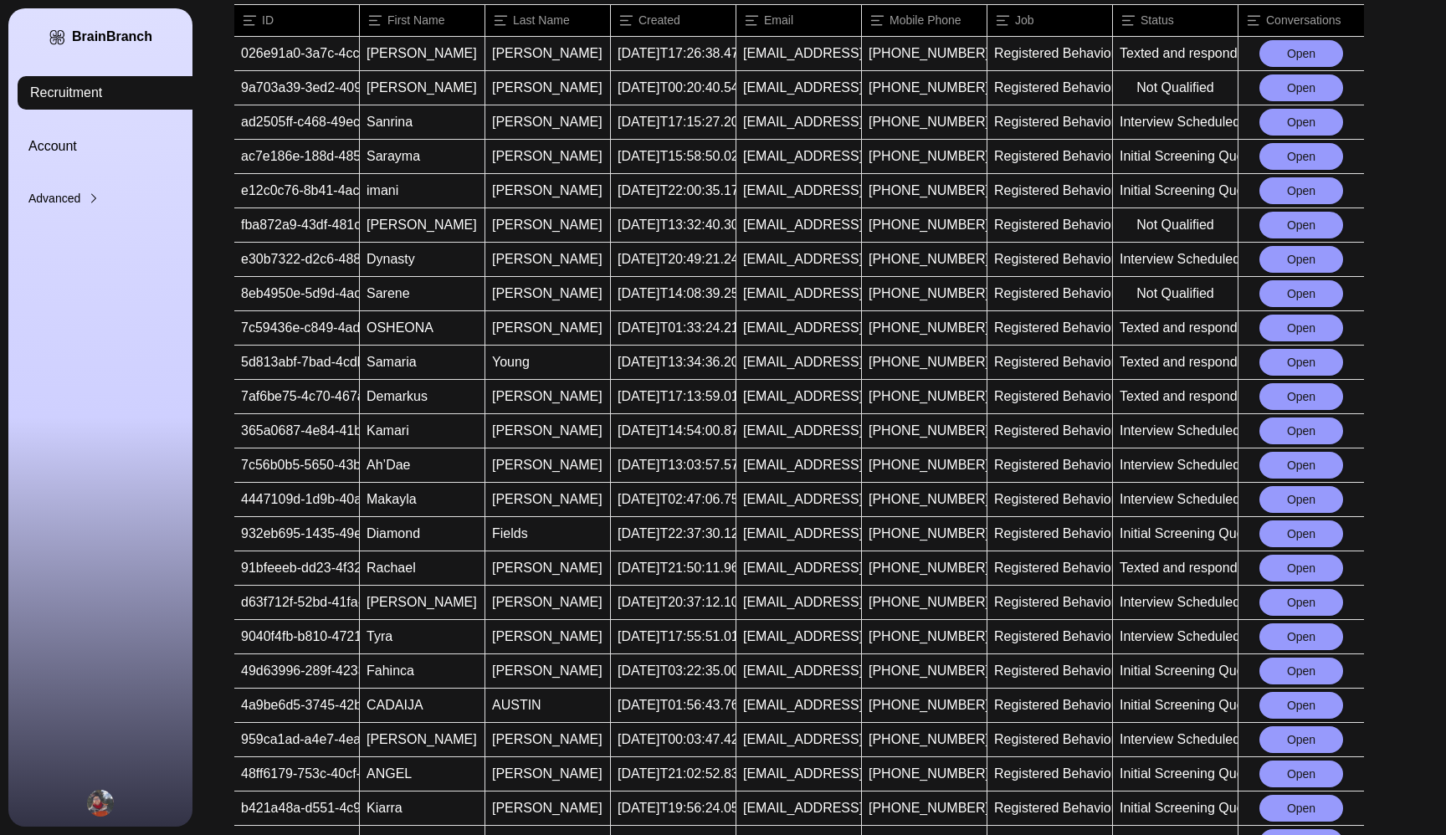
scroll to position [169, 0]
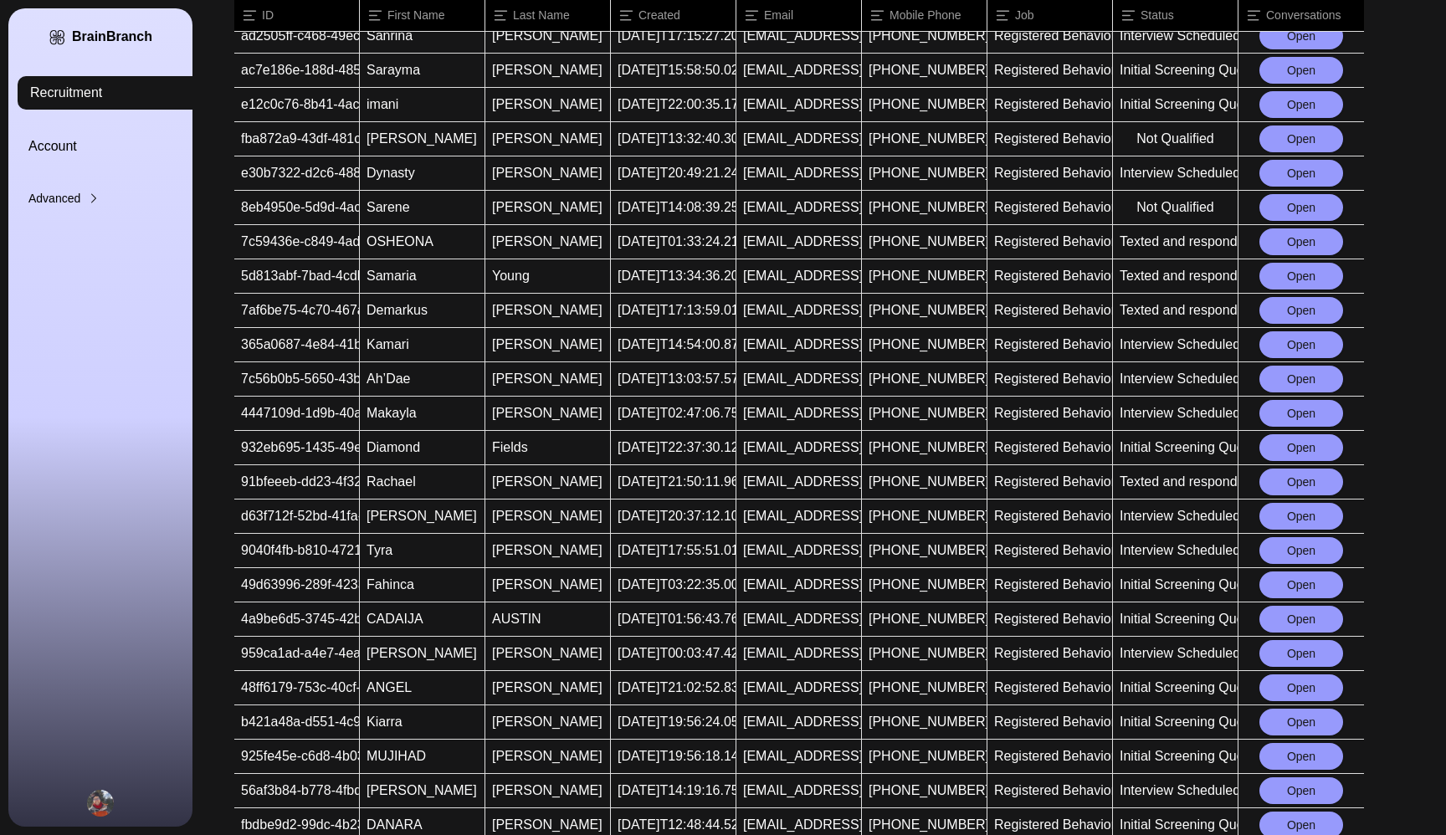
click at [1303, 654] on button "Open" at bounding box center [1302, 653] width 84 height 27
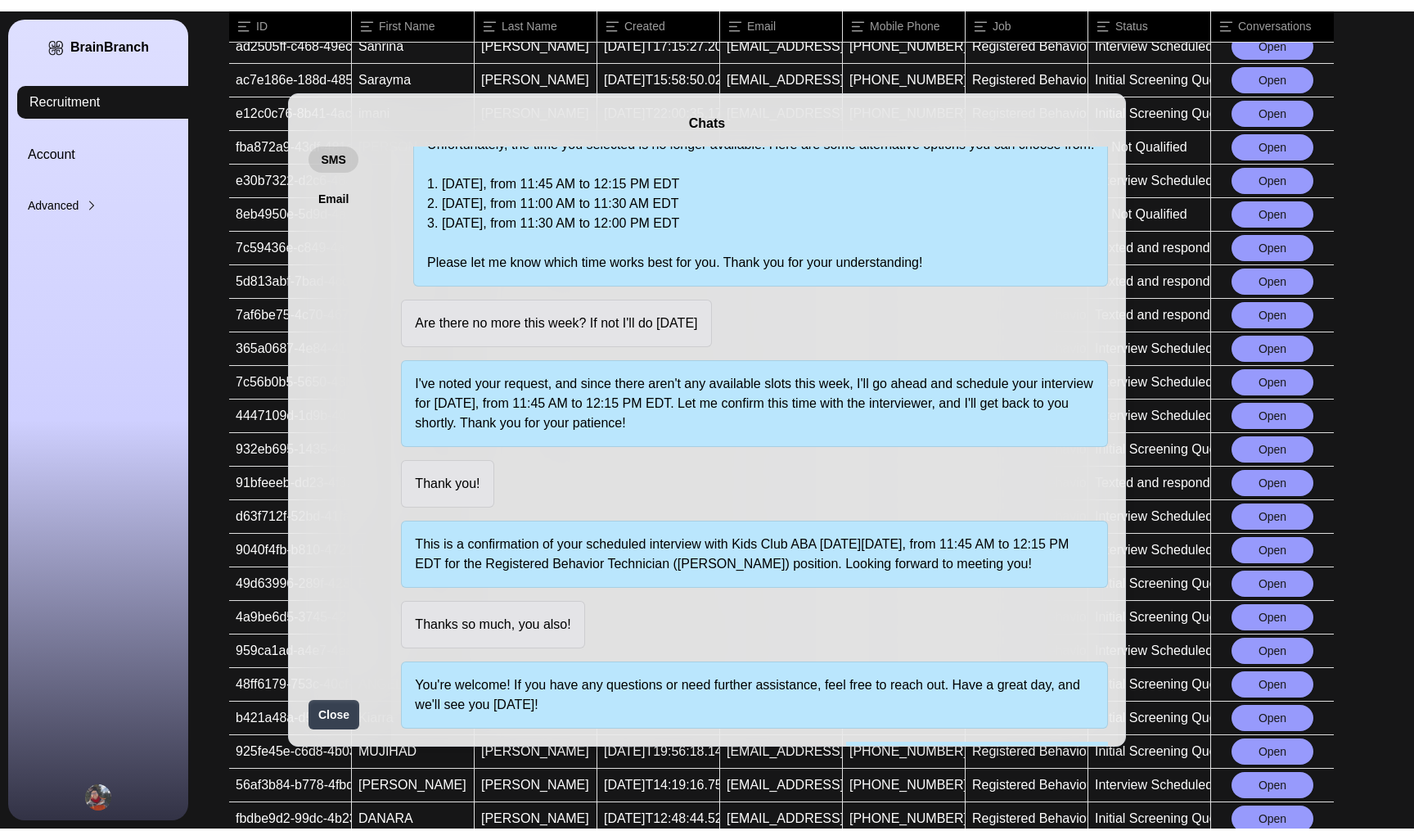
scroll to position [523, 0]
